Goal: Transaction & Acquisition: Download file/media

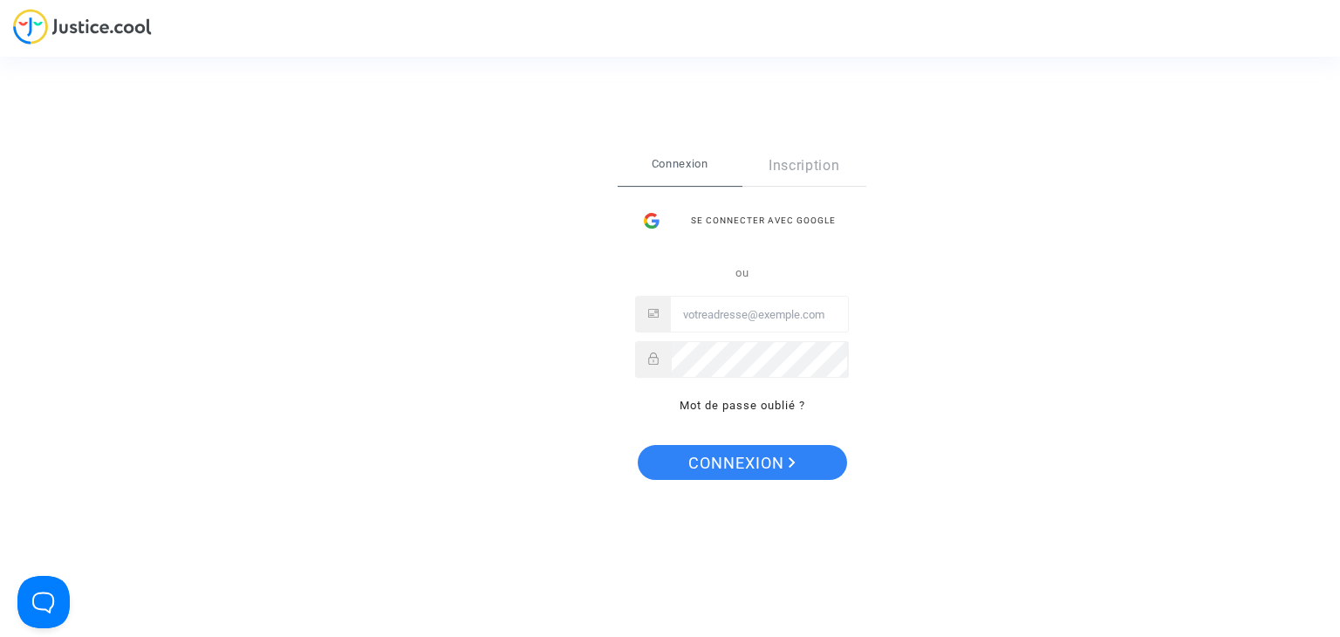
type input "[PERSON_NAME][EMAIL_ADDRESS][PERSON_NAME][DOMAIN_NAME]"
click at [763, 452] on span "Connexion" at bounding box center [741, 463] width 107 height 37
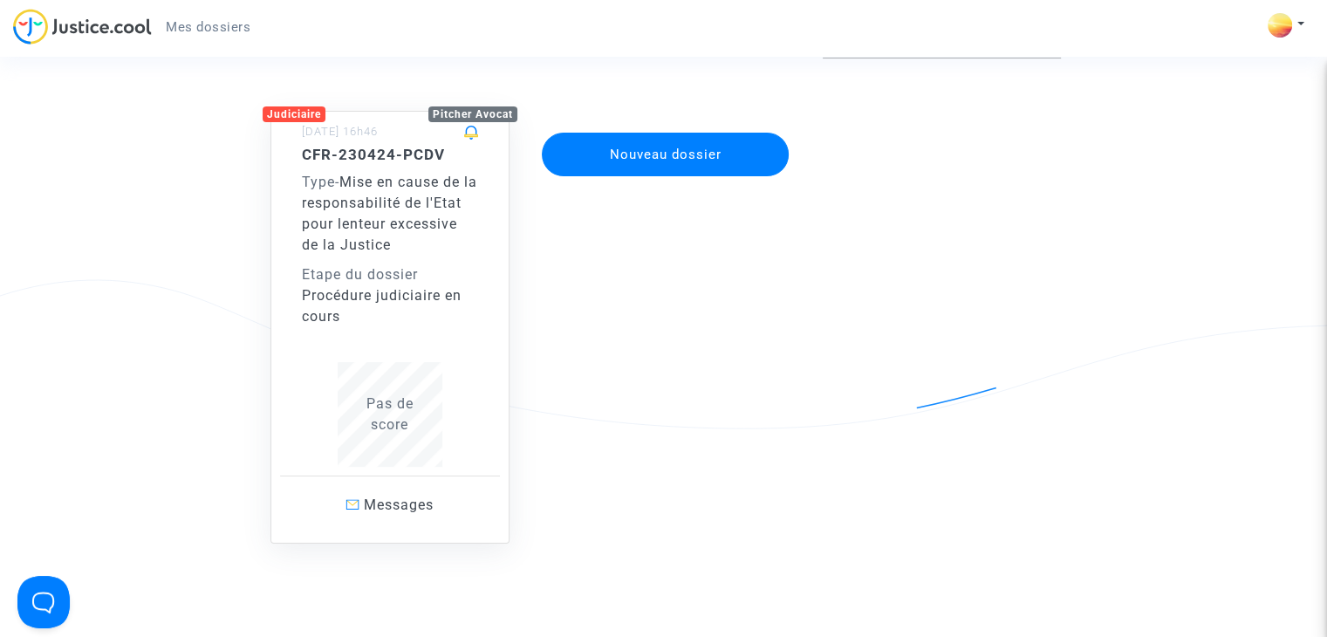
scroll to position [116, 0]
click at [380, 212] on div "Type - Mise en cause de la responsabilité de l'Etat pour lenteur excessive de l…" at bounding box center [390, 213] width 176 height 84
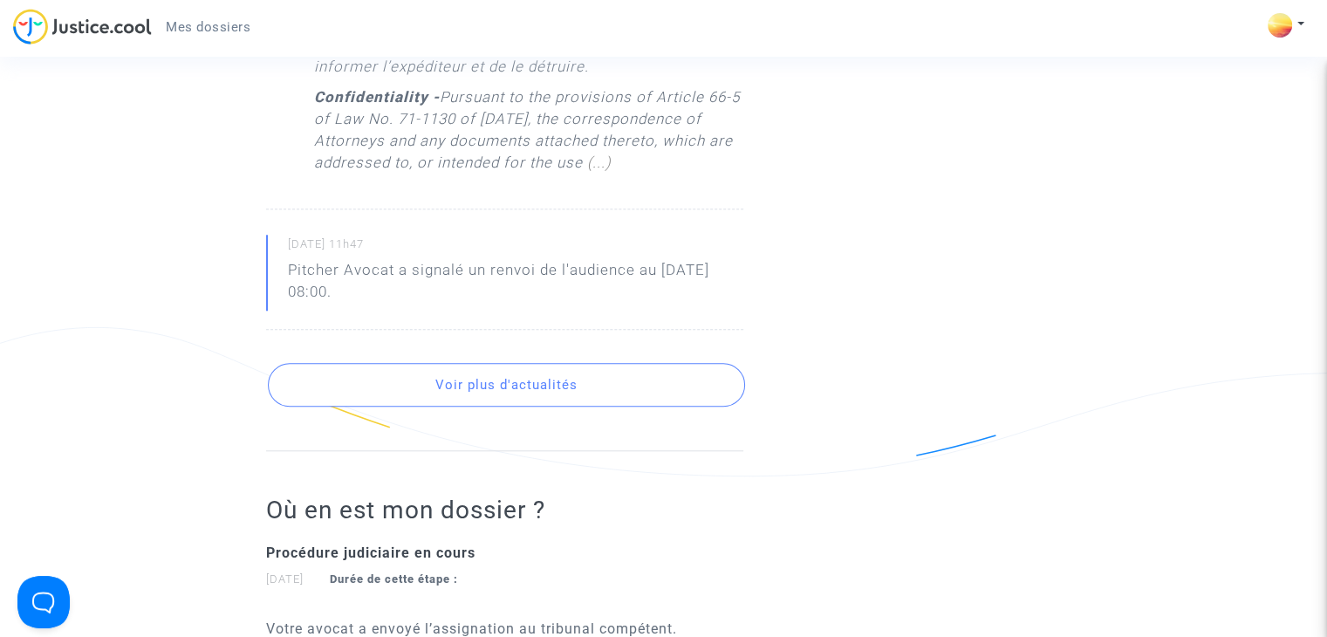
scroll to position [1563, 0]
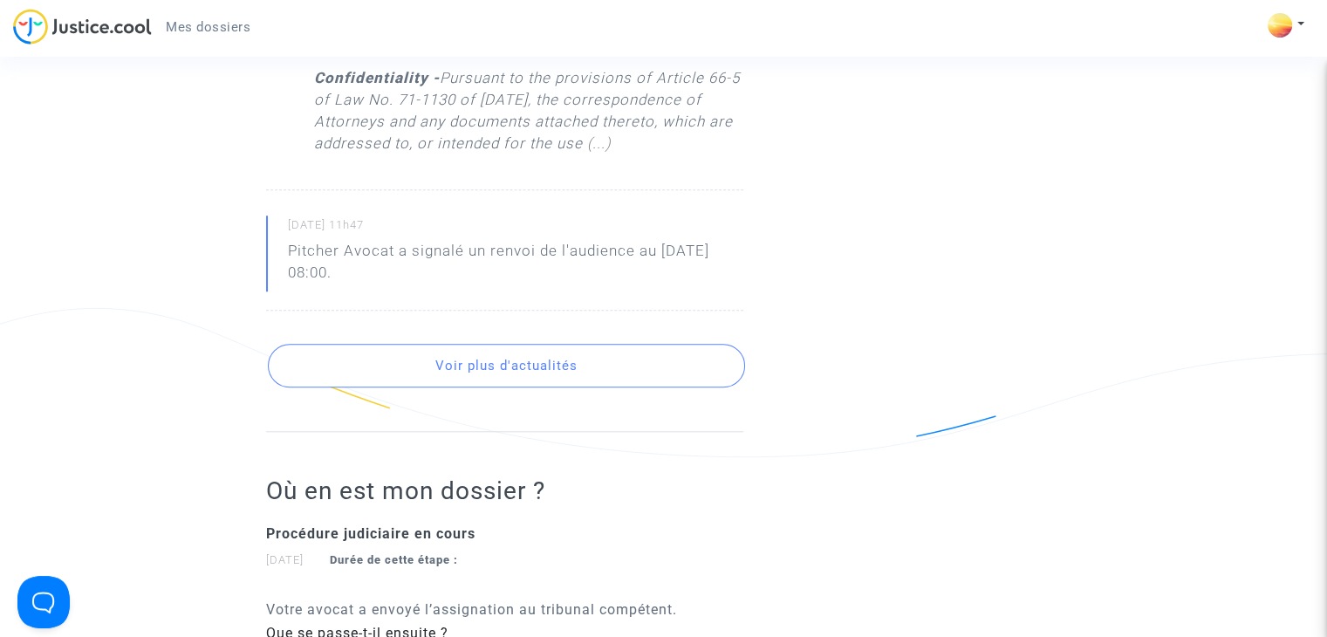
click at [523, 387] on button "Voir plus d'actualités" at bounding box center [506, 366] width 477 height 44
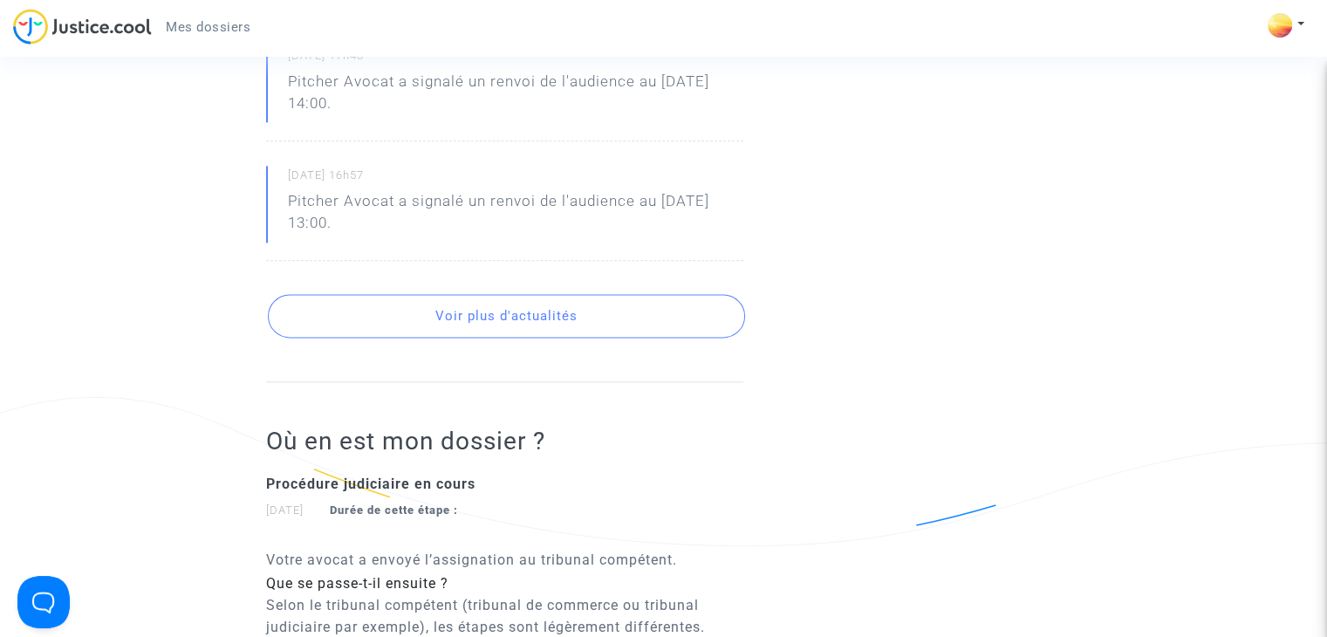
scroll to position [2261, 0]
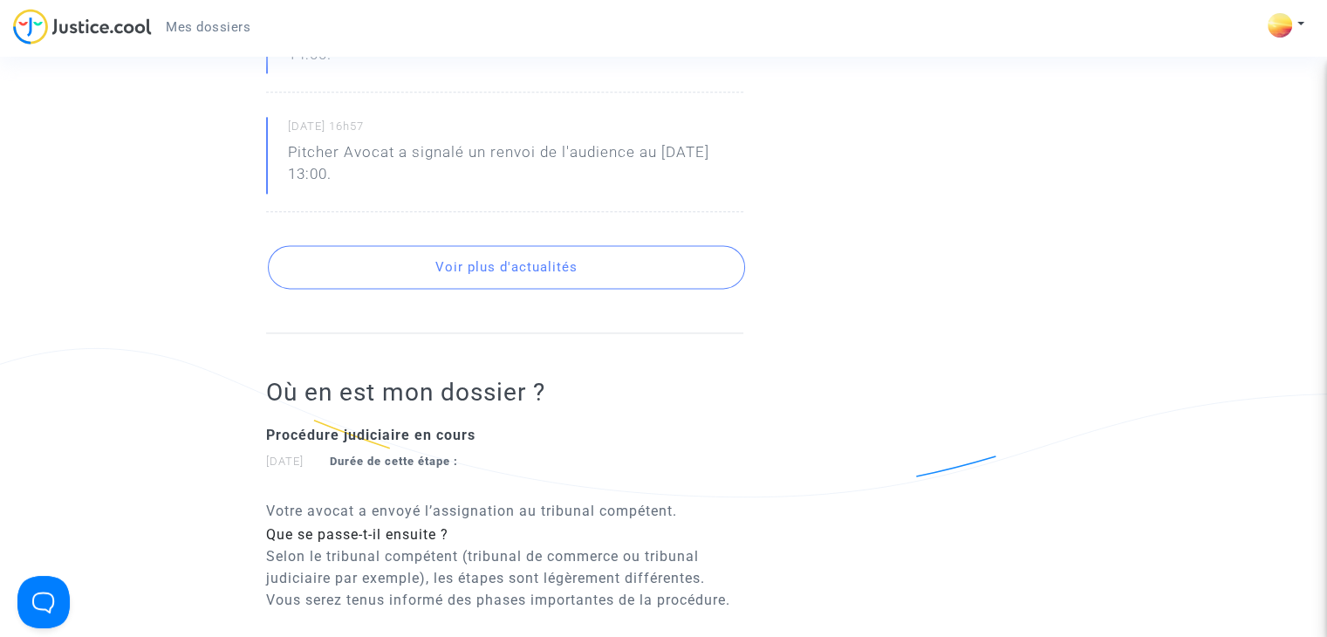
click at [504, 289] on button "Voir plus d'actualités" at bounding box center [506, 267] width 477 height 44
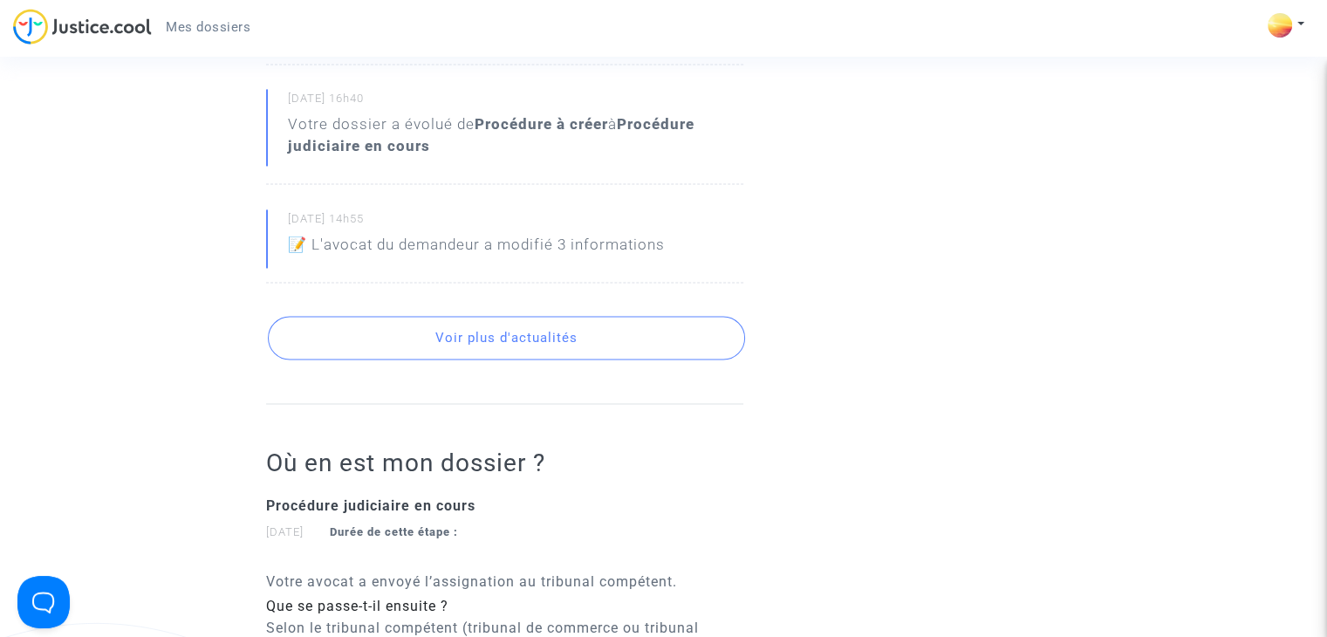
scroll to position [2727, 0]
click at [528, 358] on button "Voir plus d'actualités" at bounding box center [506, 336] width 477 height 44
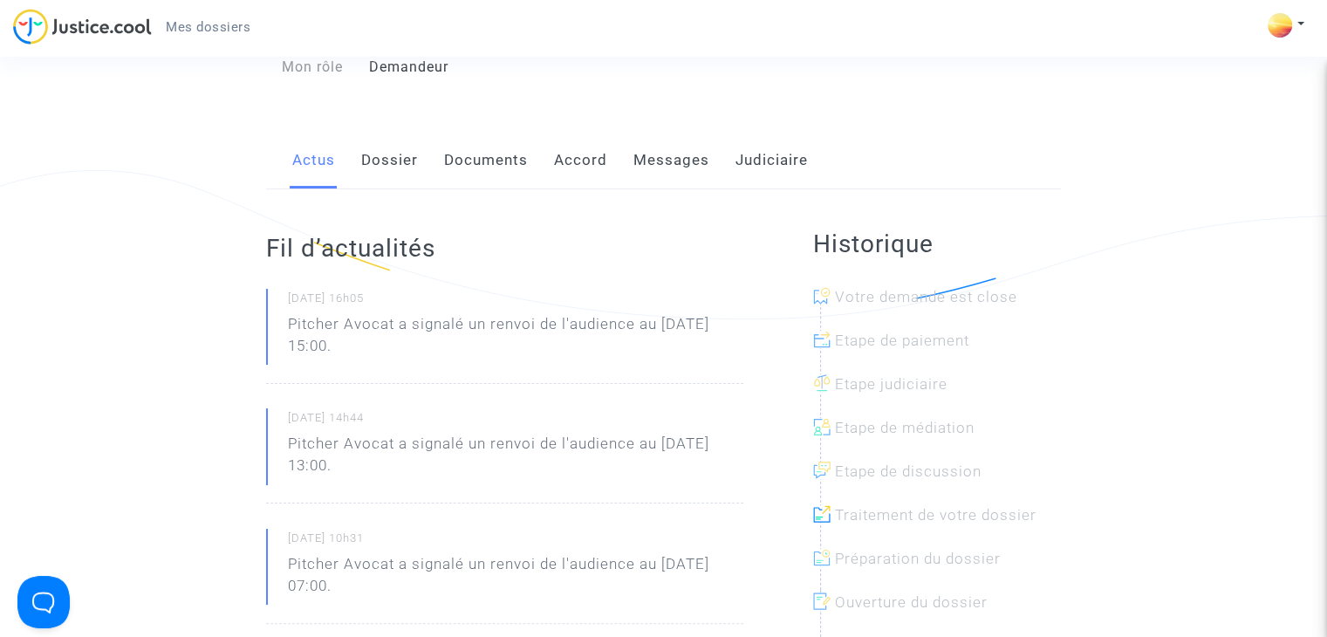
scroll to position [52, 0]
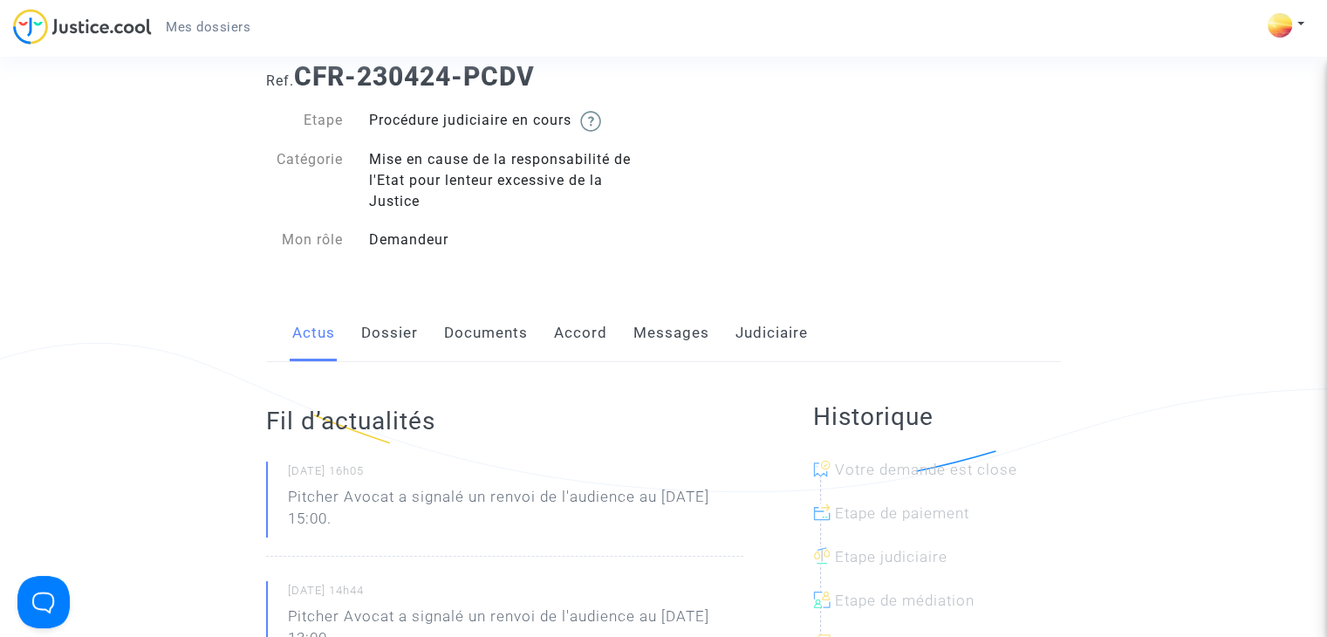
click at [370, 330] on link "Dossier" at bounding box center [389, 333] width 57 height 58
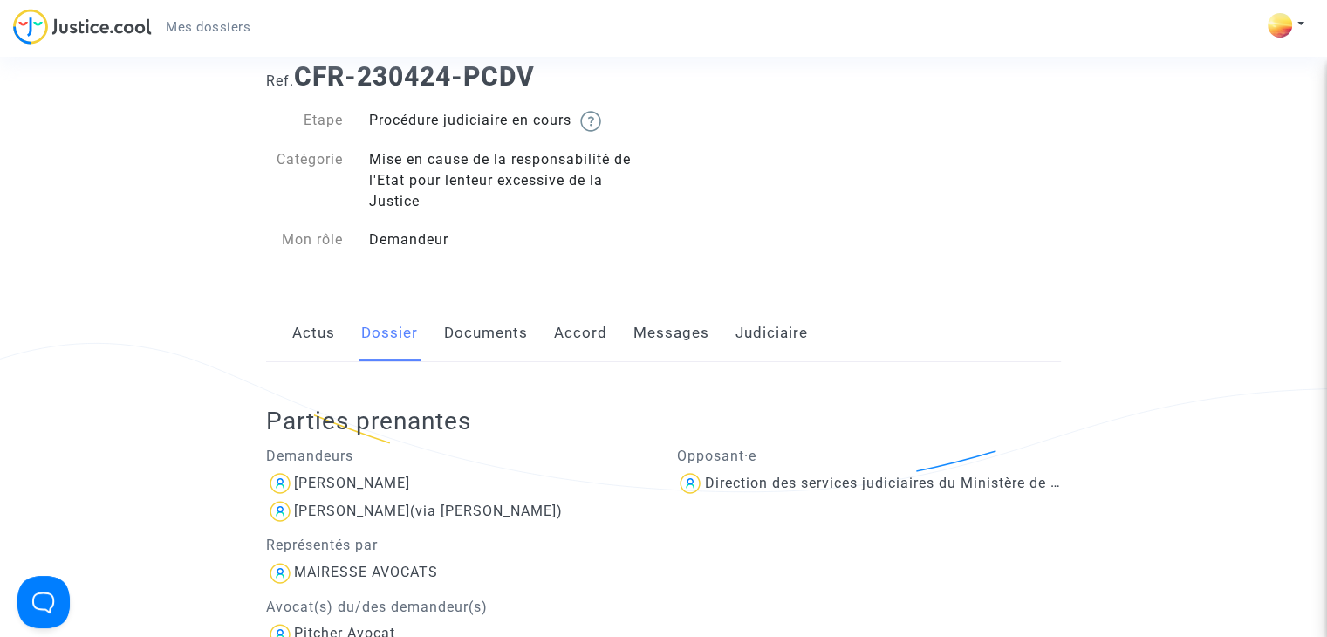
scroll to position [168, 0]
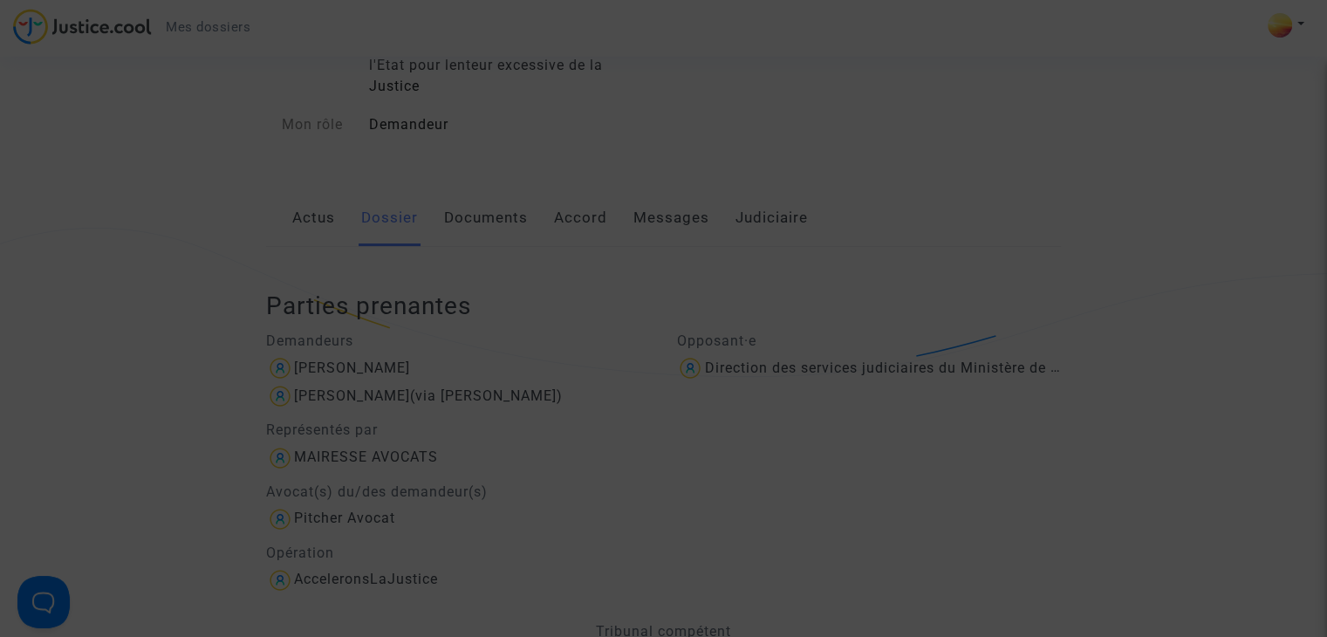
click at [824, 400] on div at bounding box center [663, 318] width 1327 height 637
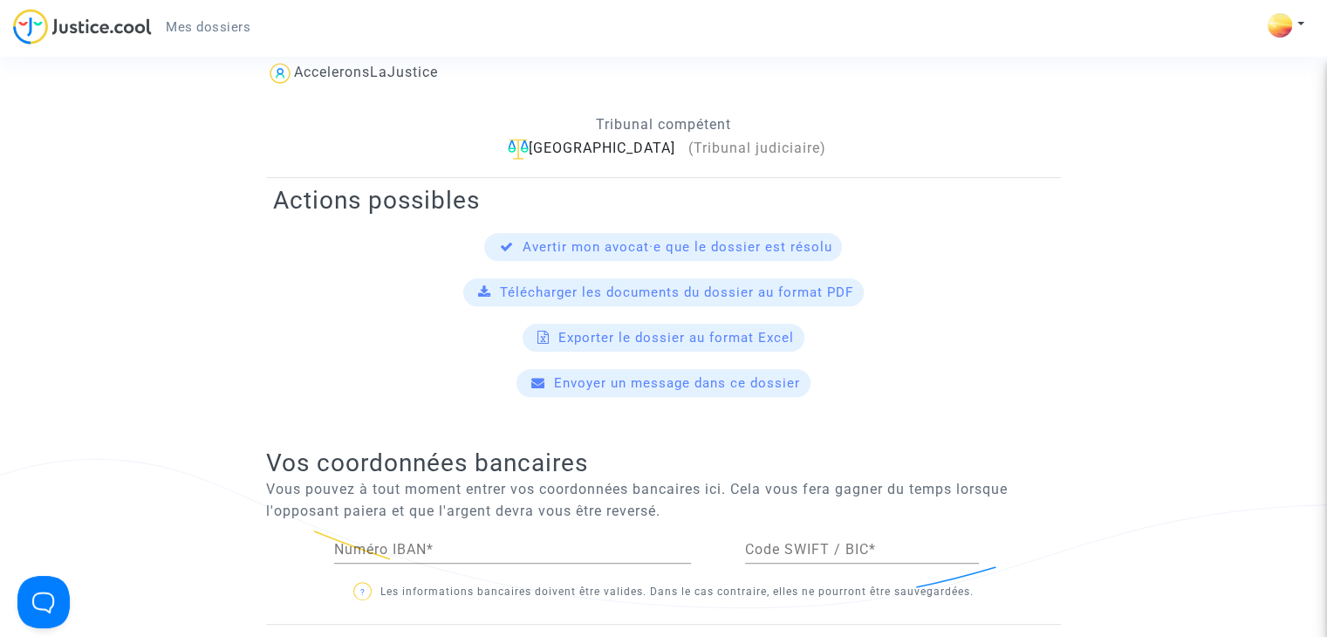
scroll to position [750, 0]
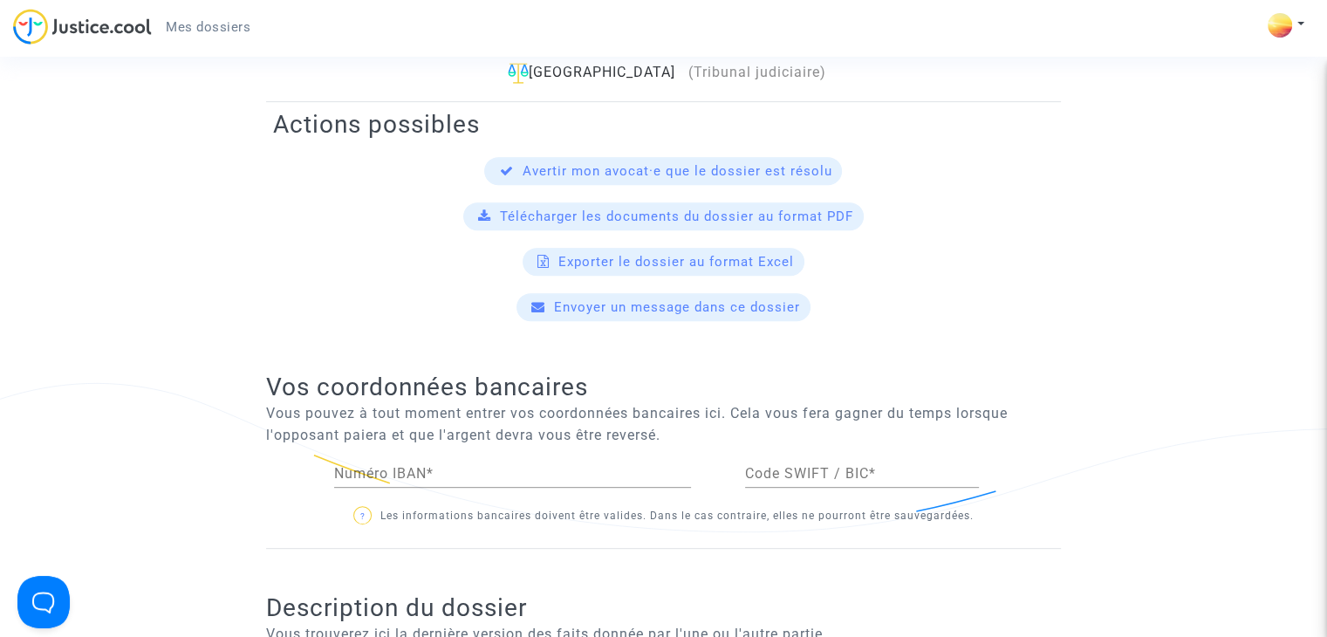
click at [629, 217] on span "Télécharger les documents du dossier au format PDF" at bounding box center [676, 217] width 353 height 16
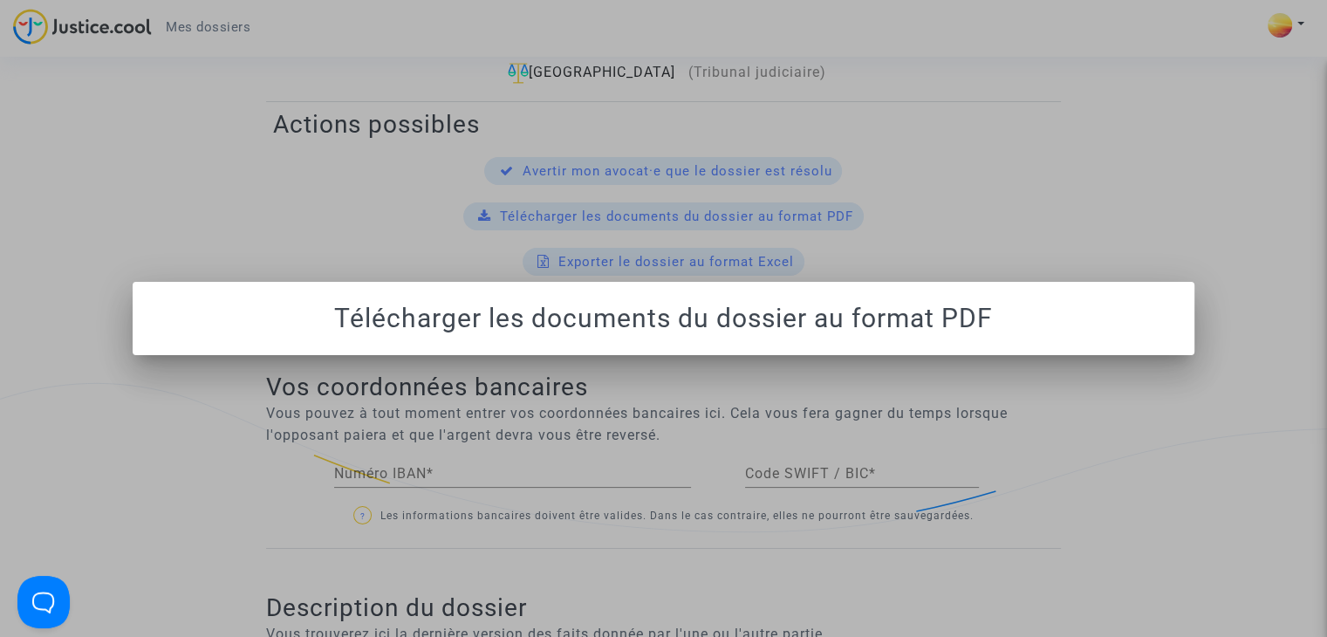
scroll to position [0, 0]
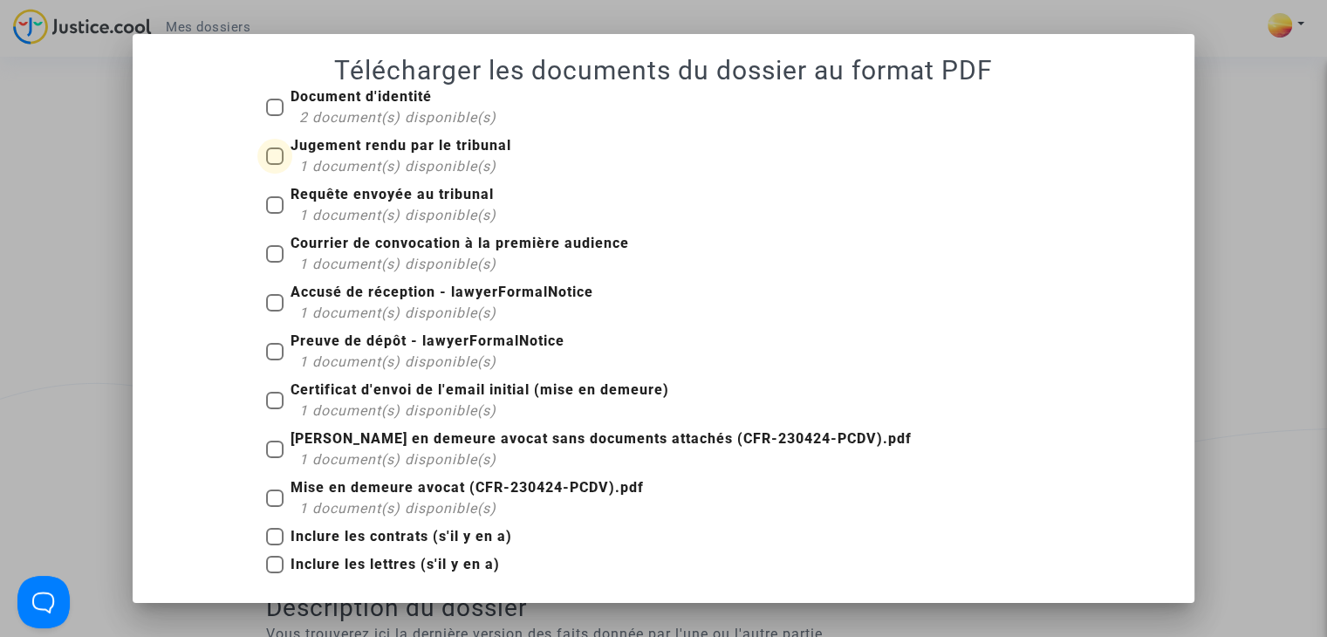
click at [270, 158] on span at bounding box center [274, 155] width 17 height 17
click at [274, 165] on input "Jugement rendu par le tribunal 1 document(s) disponible(s)" at bounding box center [274, 165] width 1 height 1
checkbox input "true"
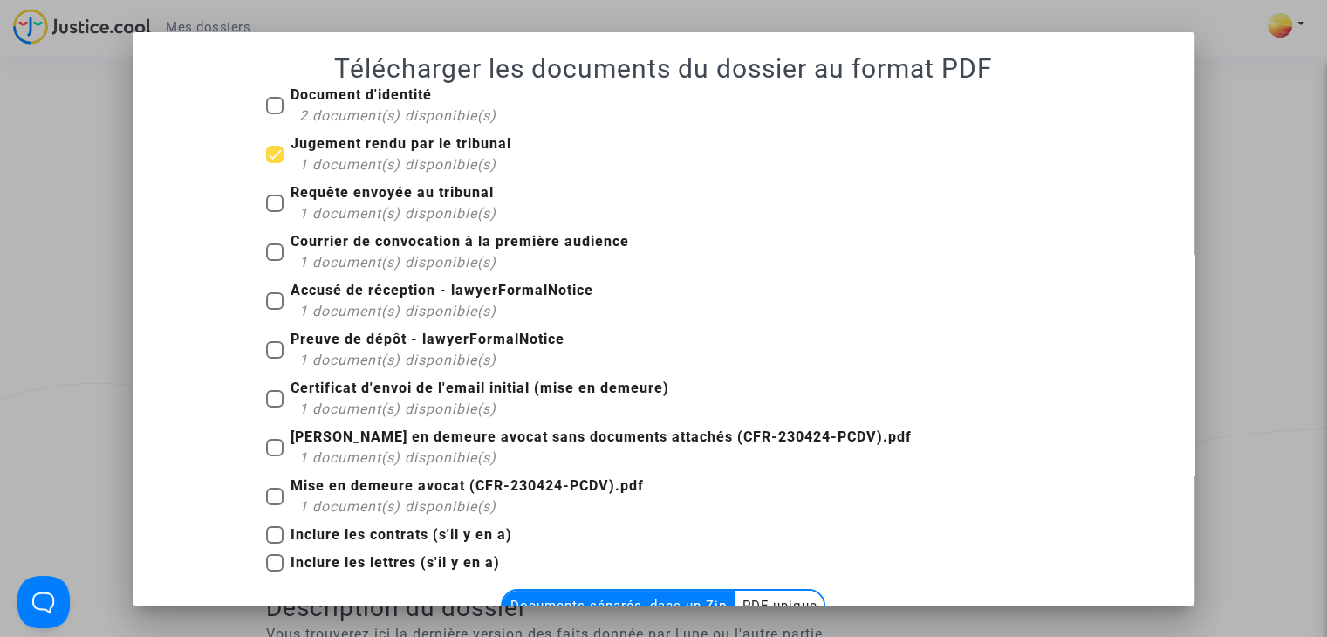
click at [266, 203] on span at bounding box center [274, 203] width 17 height 17
click at [274, 212] on input "Requête envoyée au tribunal 1 document(s) disponible(s)" at bounding box center [274, 212] width 1 height 1
checkbox input "true"
click at [266, 441] on span at bounding box center [274, 447] width 17 height 17
click at [274, 456] on input "[PERSON_NAME] en demeure avocat sans documents attachés (CFR-230424-PCDV).pdf 1…" at bounding box center [274, 456] width 1 height 1
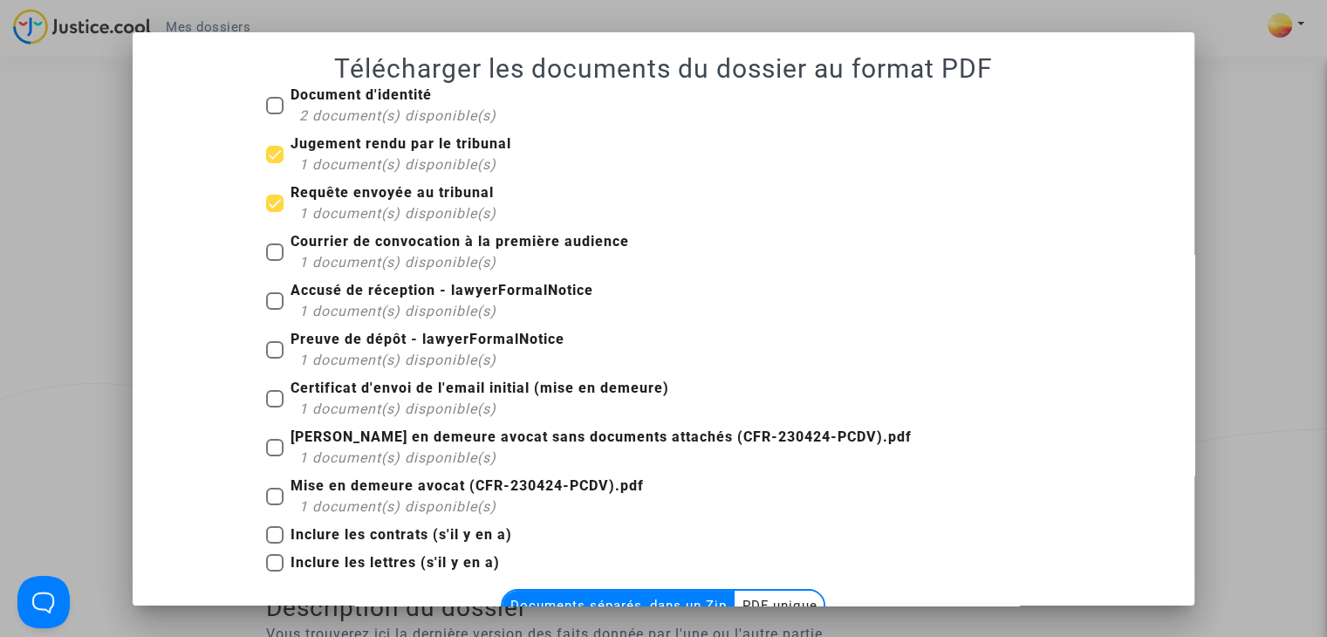
checkbox input "true"
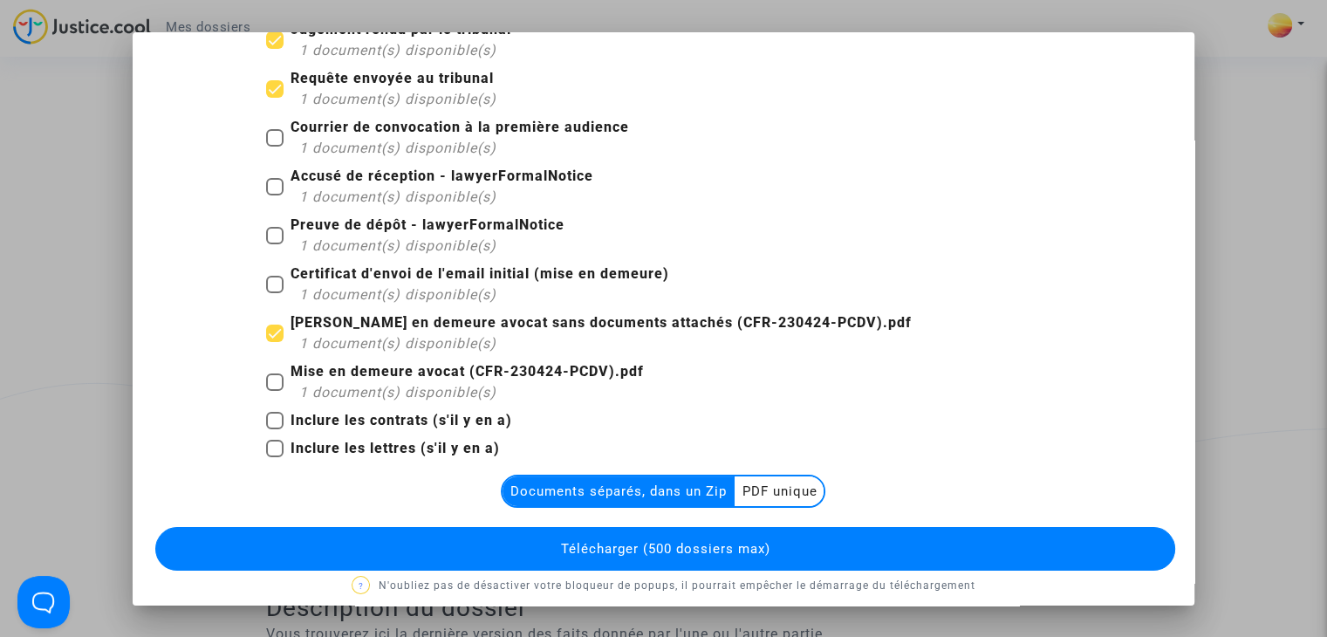
scroll to position [116, 0]
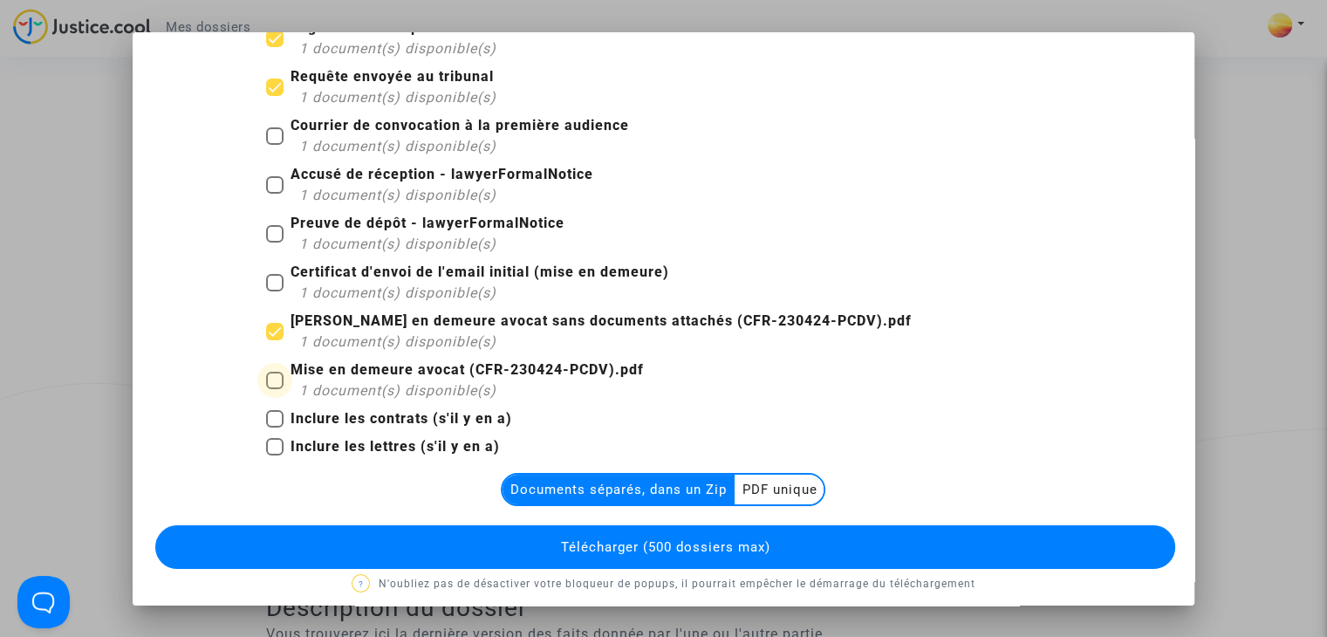
click at [270, 380] on span at bounding box center [274, 380] width 17 height 17
click at [274, 389] on input "Mise en demeure avocat (CFR-230424-PCDV).pdf 1 document(s) disponible(s)" at bounding box center [274, 389] width 1 height 1
checkbox input "true"
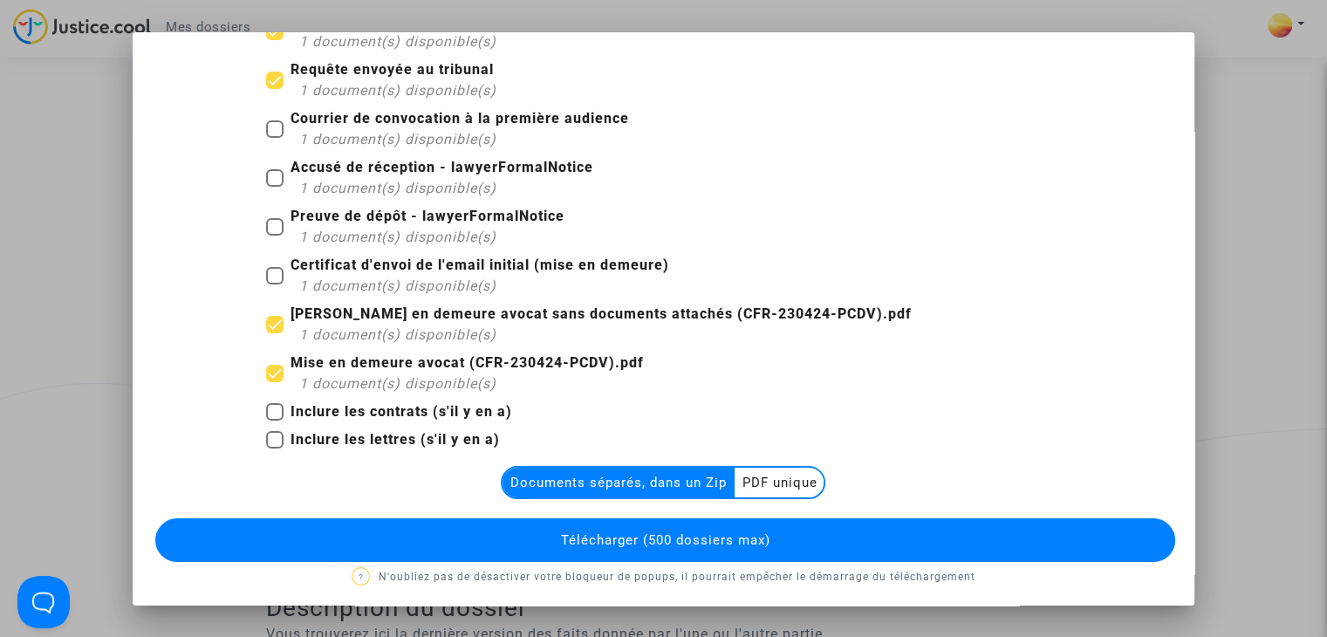
scroll to position [127, 0]
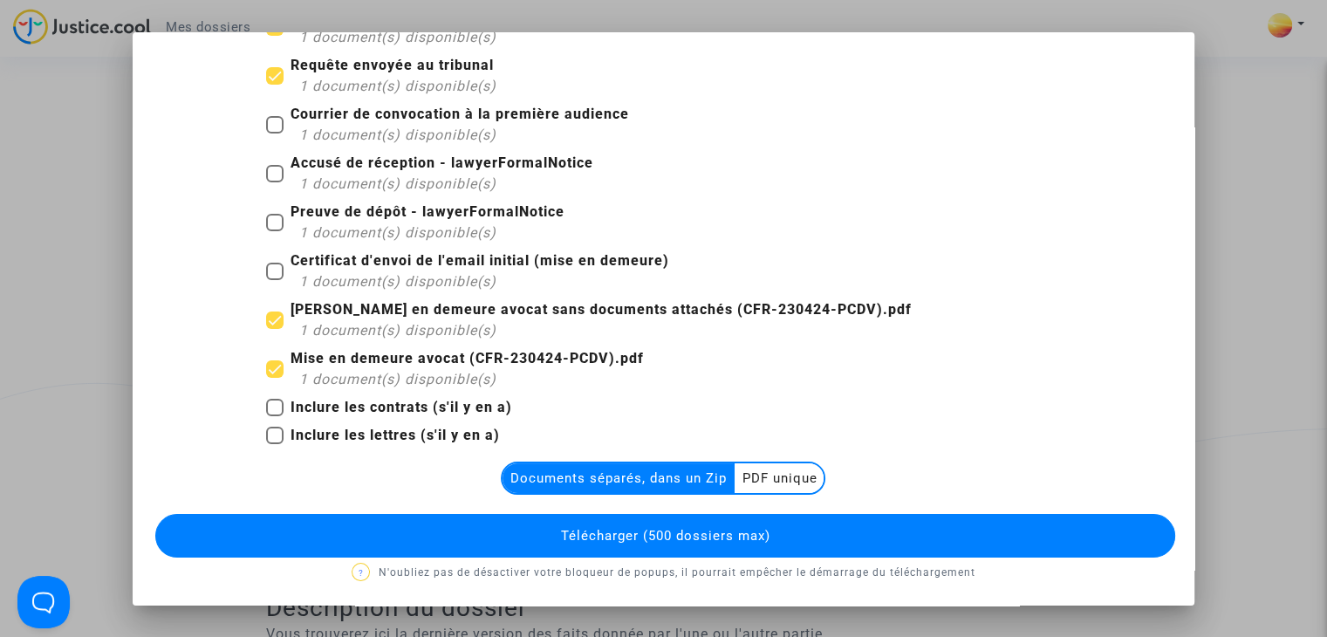
click at [778, 479] on multi-toggle-item "PDF unique" at bounding box center [779, 478] width 89 height 30
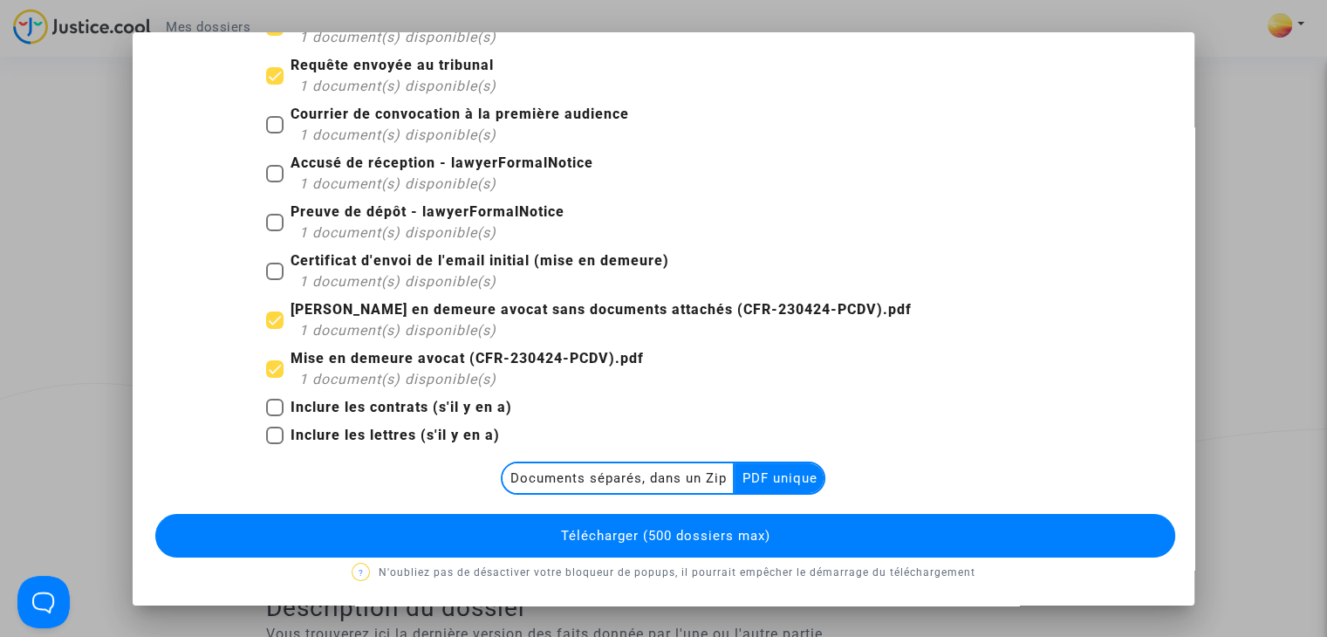
click at [730, 535] on span "Télécharger (500 dossiers max)" at bounding box center [664, 536] width 209 height 16
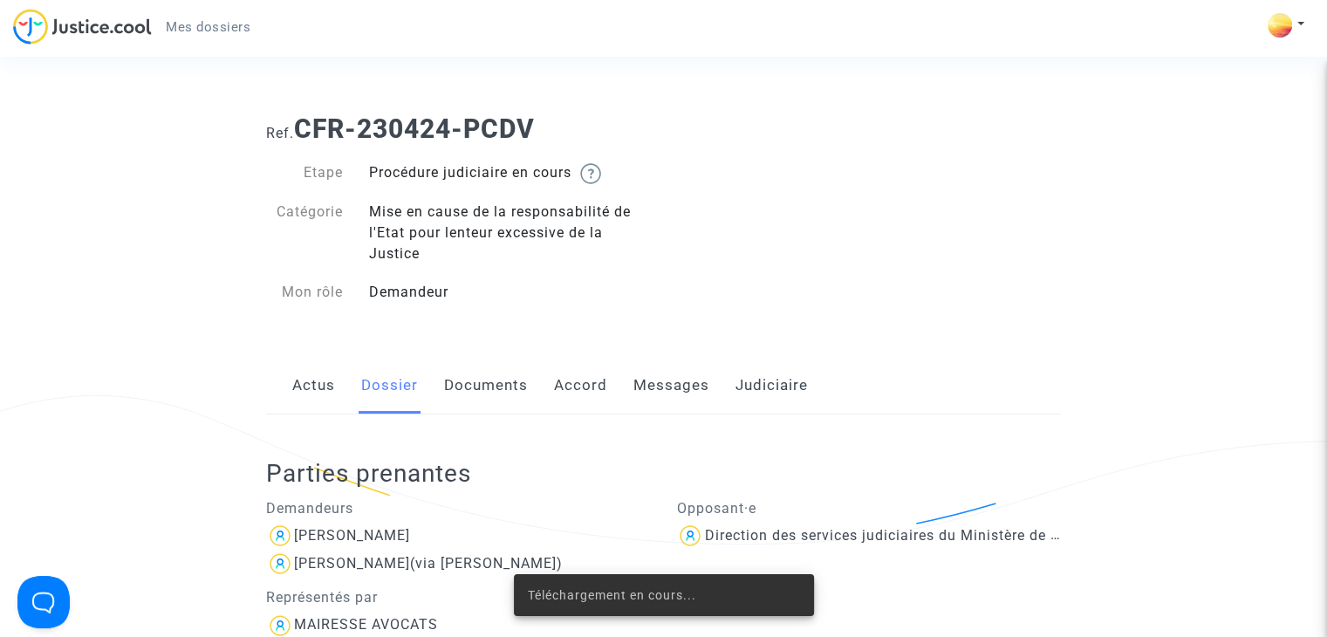
scroll to position [750, 0]
